Goal: Task Accomplishment & Management: Use online tool/utility

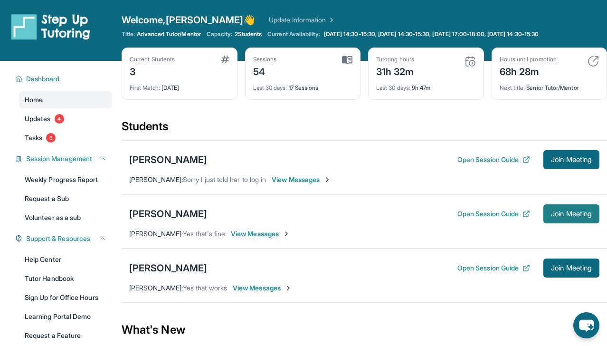
click at [567, 215] on span "Join Meeting" at bounding box center [571, 214] width 41 height 6
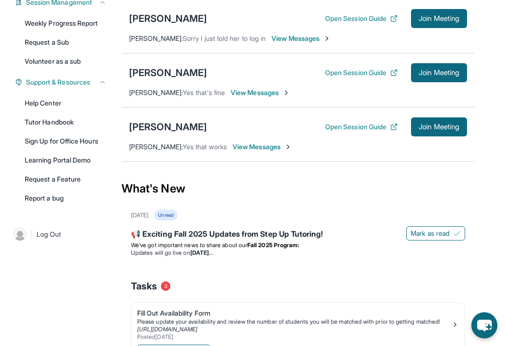
scroll to position [245, 0]
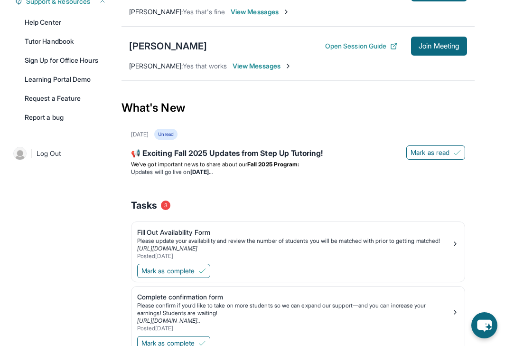
click at [147, 197] on div "Tasks 3" at bounding box center [298, 205] width 334 height 32
click at [127, 215] on div "[DATE] Unread 📢 Exciting Fall 2025 Updates from Step Up Tutoring! [PERSON_NAME]…" at bounding box center [298, 289] width 353 height 321
click at [140, 196] on div "Tasks 3" at bounding box center [298, 205] width 334 height 32
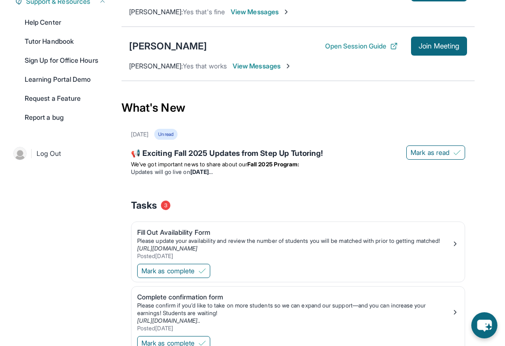
click at [140, 196] on div "Tasks 3" at bounding box center [298, 205] width 334 height 32
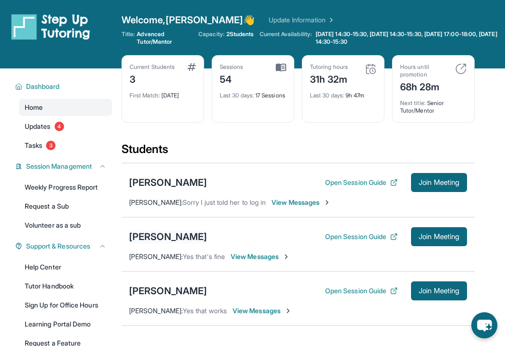
click at [148, 239] on div "[PERSON_NAME]" at bounding box center [168, 236] width 78 height 13
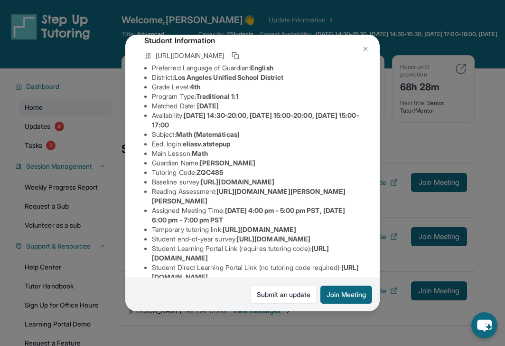
scroll to position [47, 0]
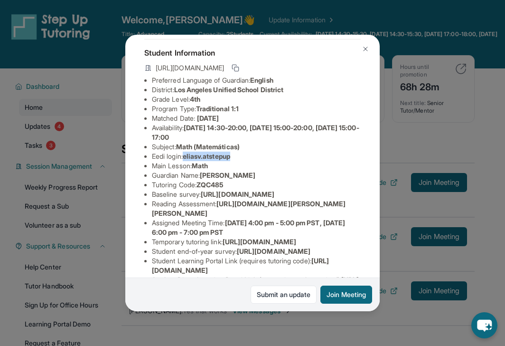
drag, startPoint x: 188, startPoint y: 164, endPoint x: 246, endPoint y: 164, distance: 58.0
click at [246, 161] on li "Eedi login : [PERSON_NAME].atstepup" at bounding box center [256, 157] width 209 height 10
copy span "eliasv.atstepup"
